Goal: Transaction & Acquisition: Book appointment/travel/reservation

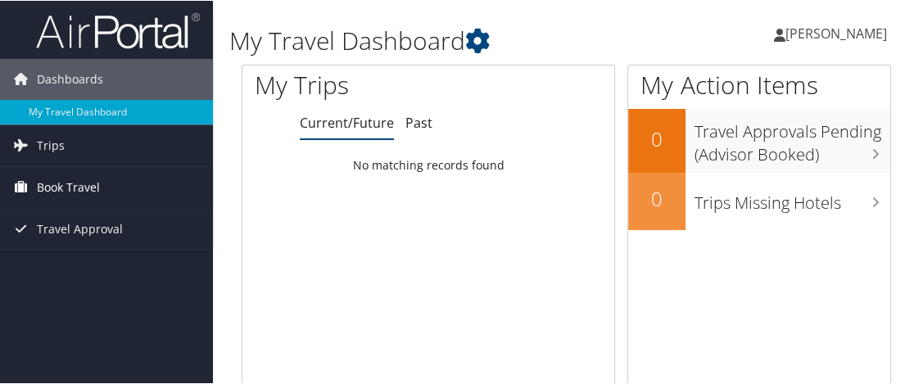
click at [82, 179] on span "Book Travel" at bounding box center [68, 186] width 63 height 41
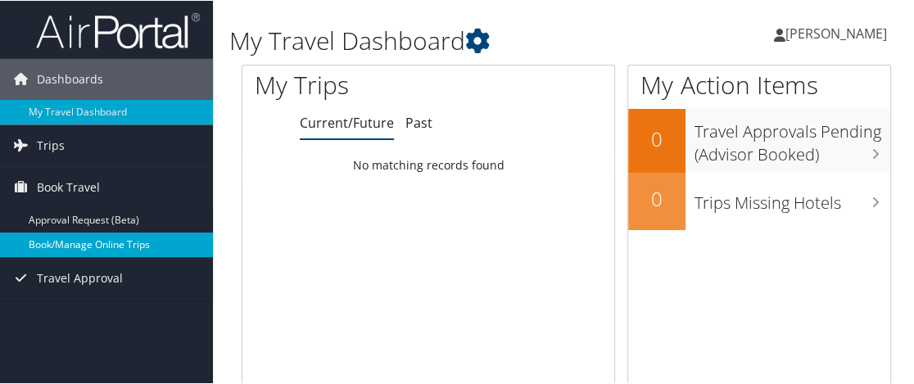
click at [88, 245] on link "Book/Manage Online Trips" at bounding box center [106, 244] width 213 height 25
